Goal: Check status: Check status

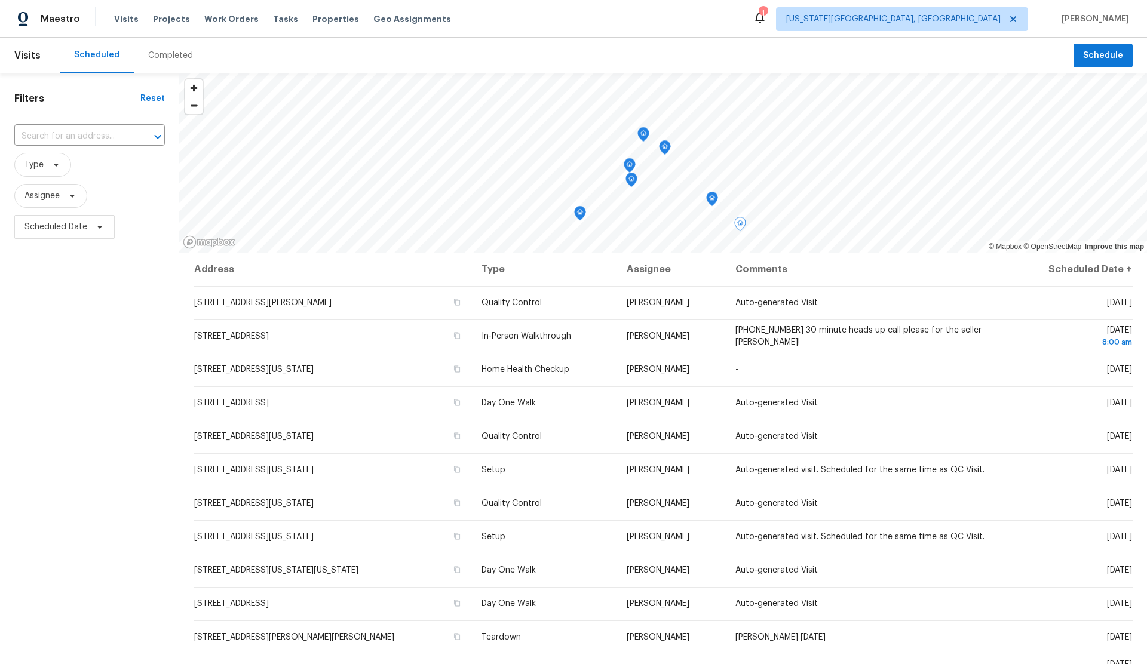
scroll to position [60, 0]
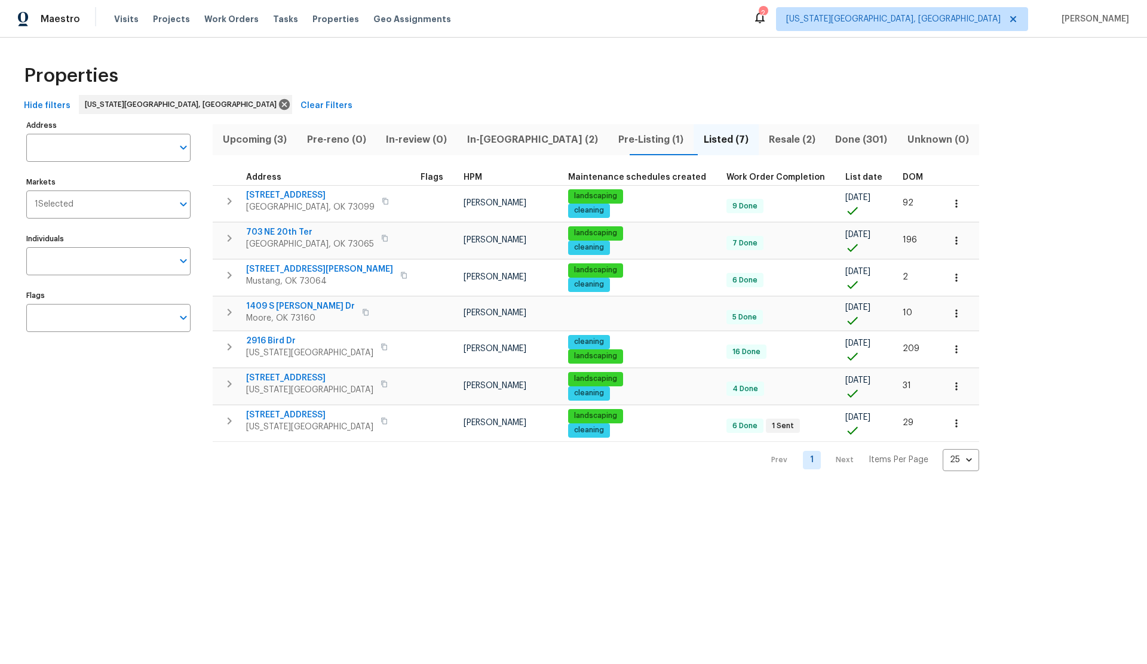
click at [256, 140] on span "Upcoming (3)" at bounding box center [255, 139] width 70 height 17
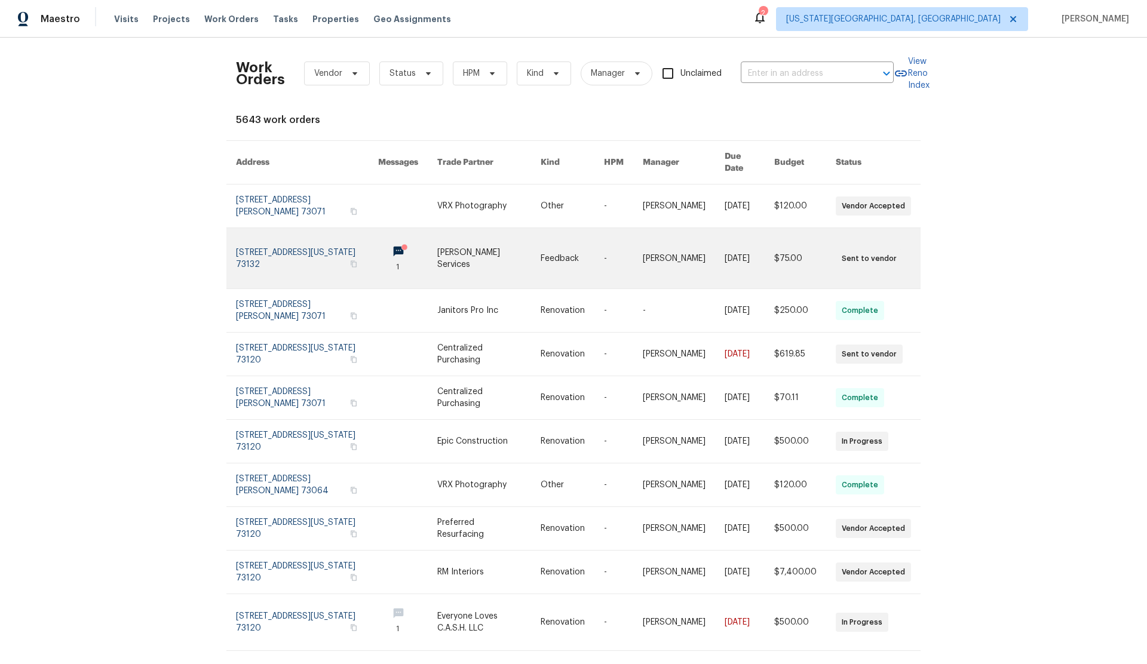
click at [286, 240] on link at bounding box center [307, 258] width 142 height 60
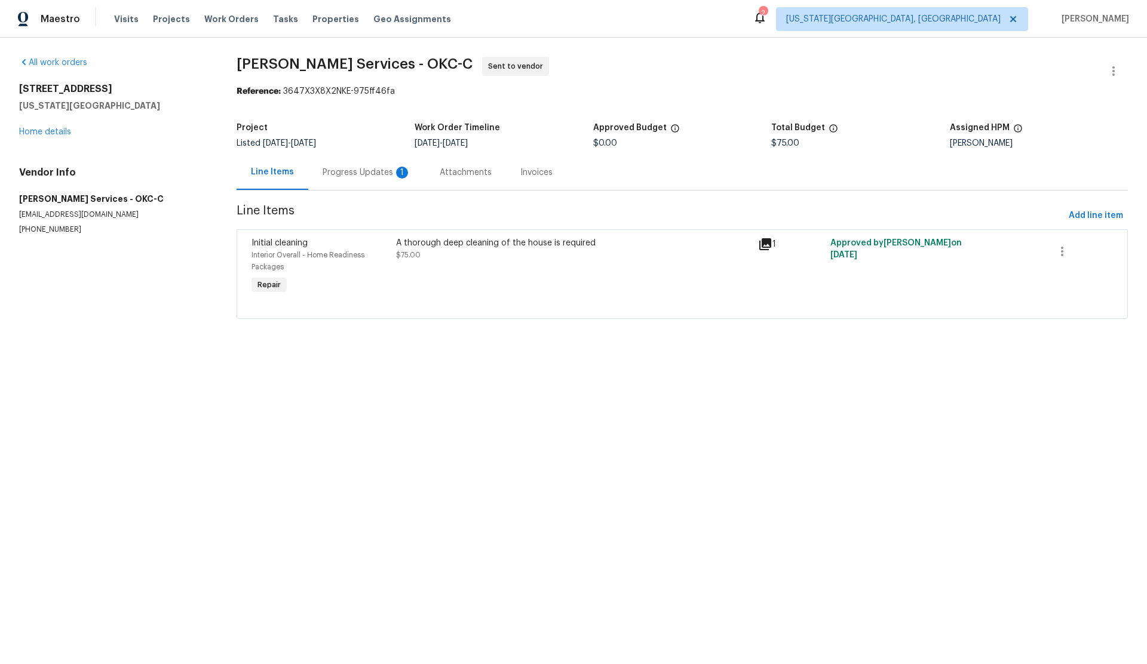
click at [333, 173] on div "Progress Updates 1" at bounding box center [367, 173] width 88 height 12
